Goal: Find specific page/section: Find specific page/section

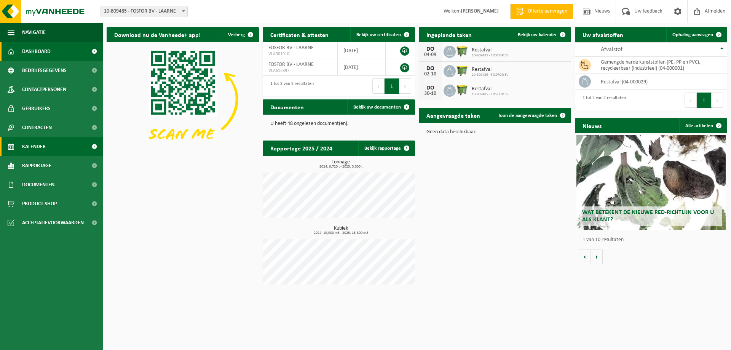
click at [48, 150] on link "Kalender" at bounding box center [51, 146] width 103 height 19
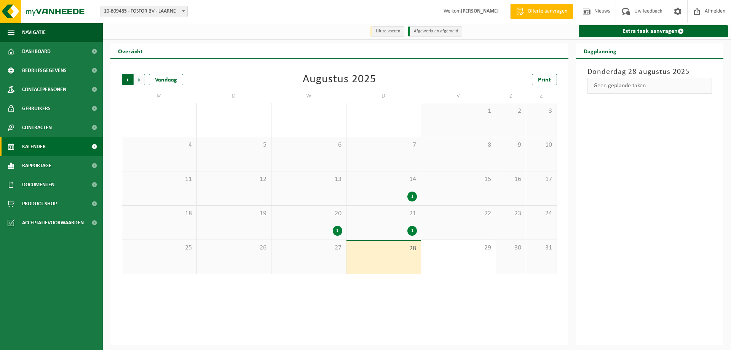
click at [141, 79] on span "Volgende" at bounding box center [139, 79] width 11 height 11
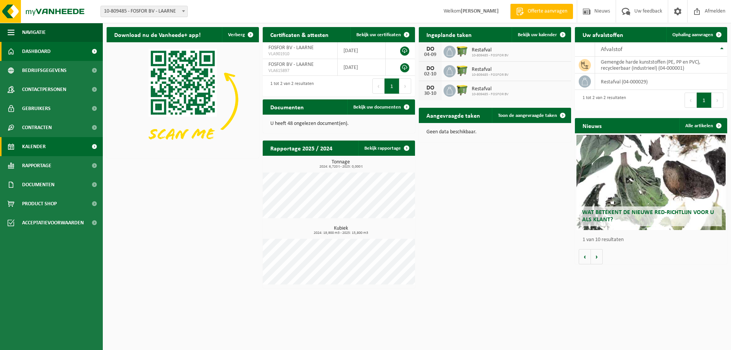
click at [36, 150] on span "Kalender" at bounding box center [34, 146] width 24 height 19
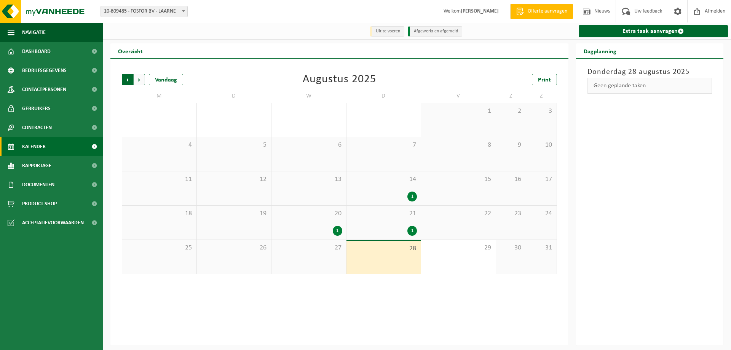
click at [137, 76] on span "Volgende" at bounding box center [139, 79] width 11 height 11
